Goal: Task Accomplishment & Management: Manage account settings

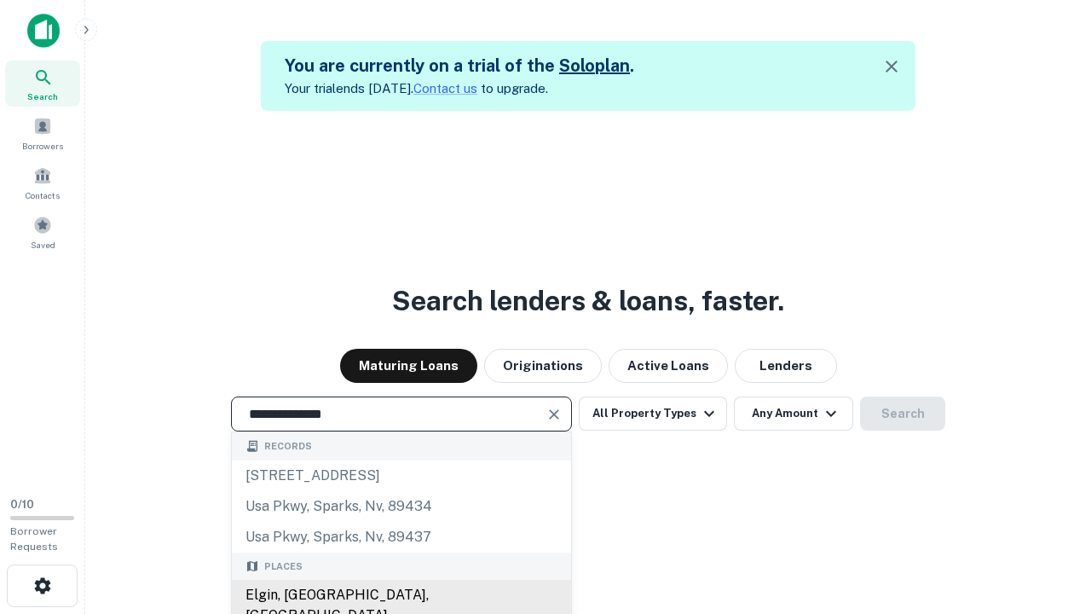
click at [401, 595] on div "Elgin, [GEOGRAPHIC_DATA], [GEOGRAPHIC_DATA]" at bounding box center [401, 605] width 339 height 51
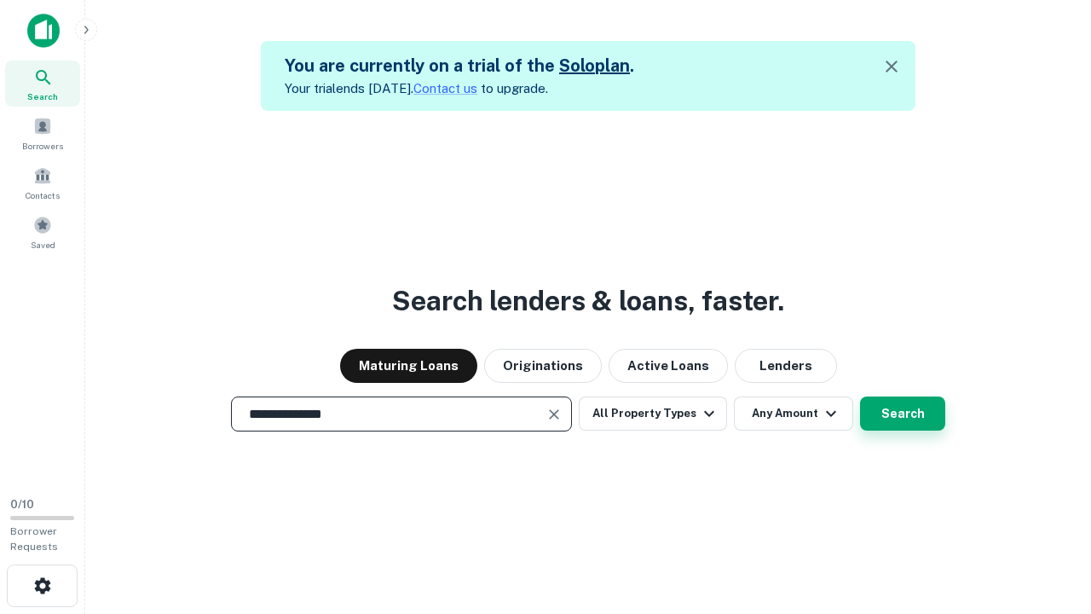
type input "**********"
click at [860, 396] on button "Search" at bounding box center [902, 413] width 85 height 34
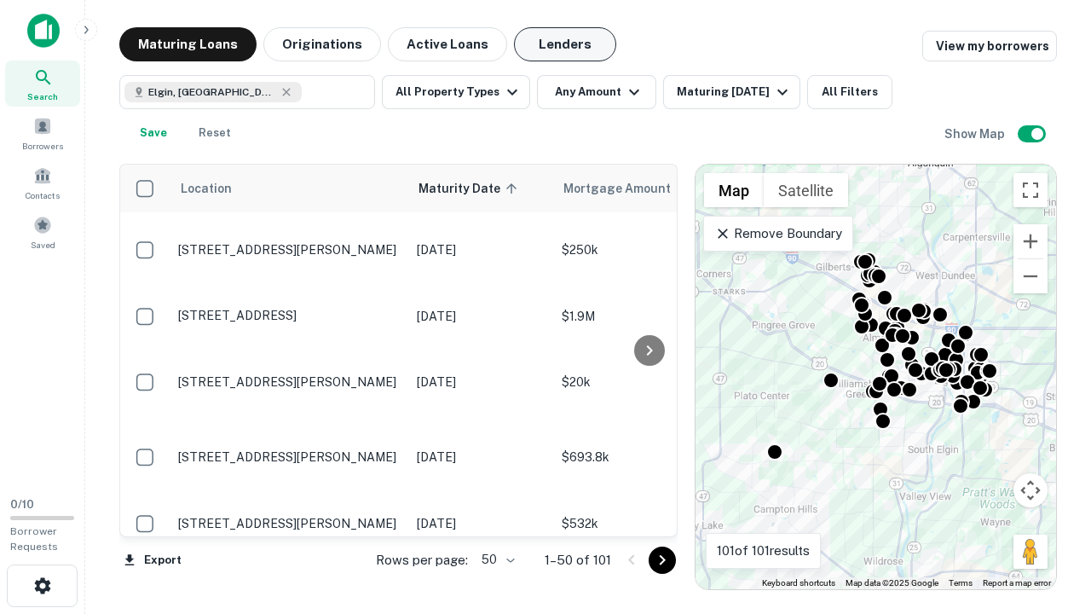
click at [565, 44] on button "Lenders" at bounding box center [565, 44] width 102 height 34
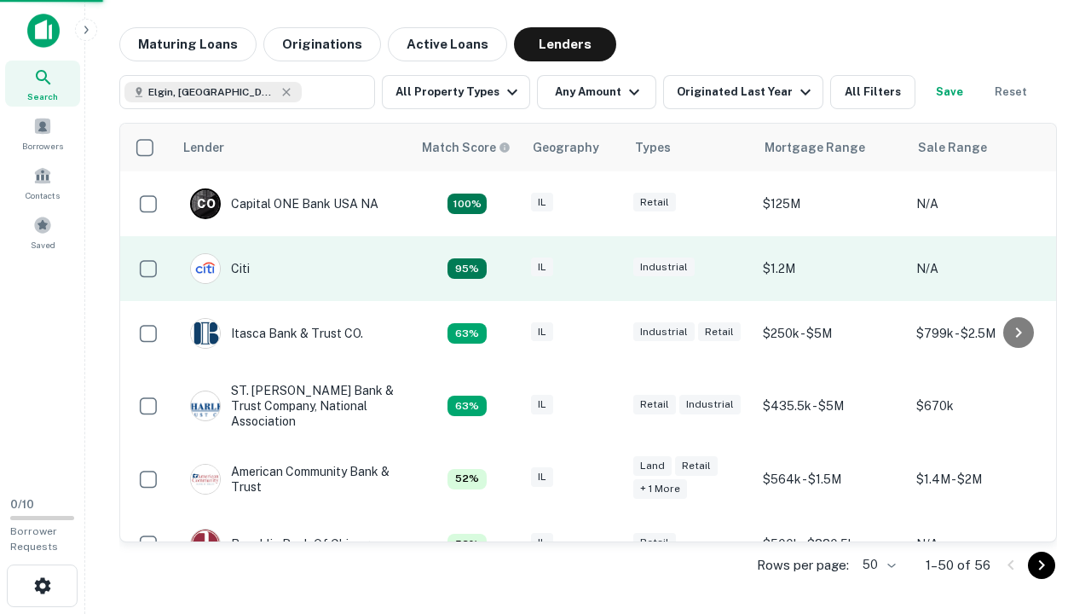
click at [605, 269] on div "IL" at bounding box center [573, 268] width 85 height 23
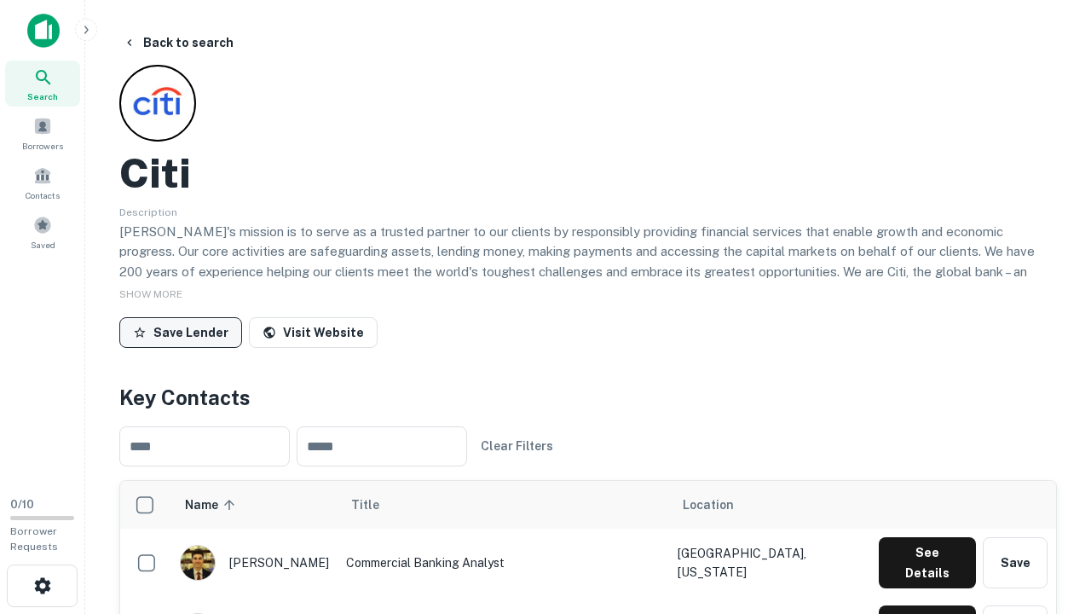
click at [181, 332] on button "Save Lender" at bounding box center [180, 332] width 123 height 31
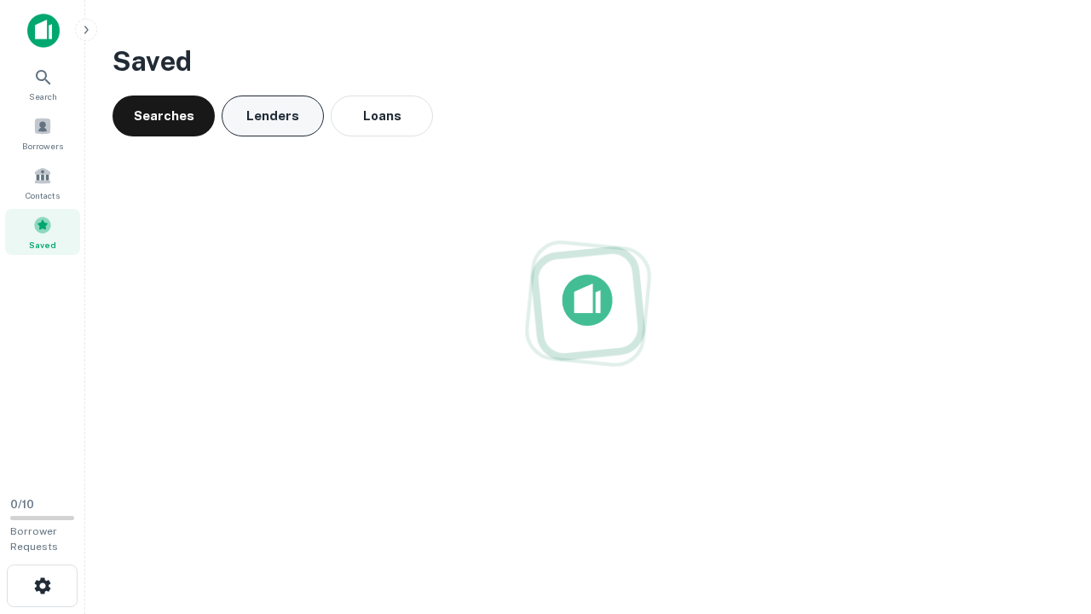
click at [273, 116] on button "Lenders" at bounding box center [273, 115] width 102 height 41
